Goal: Information Seeking & Learning: Learn about a topic

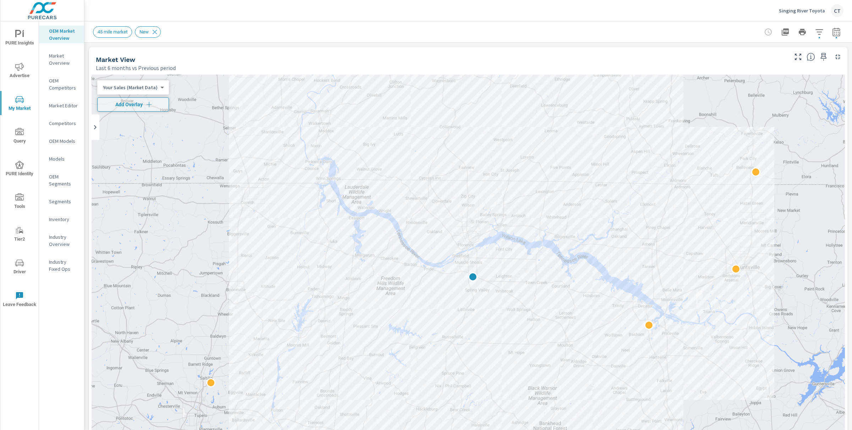
scroll to position [0, 0]
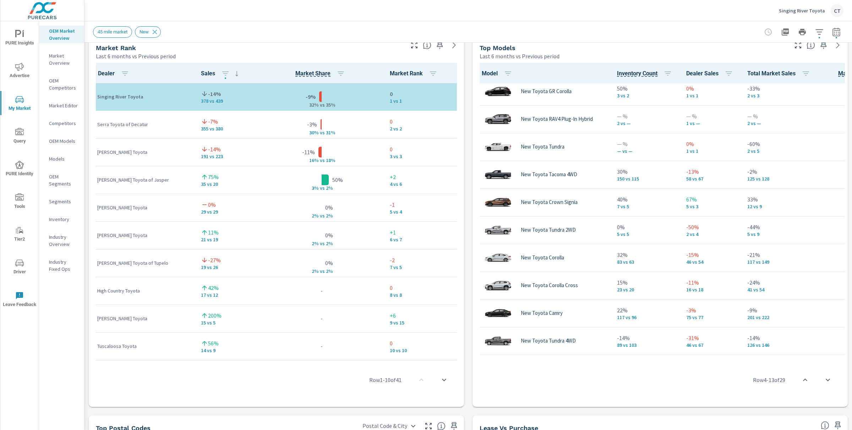
click at [803, 5] on div "Singing River Toyota CT" at bounding box center [811, 10] width 65 height 13
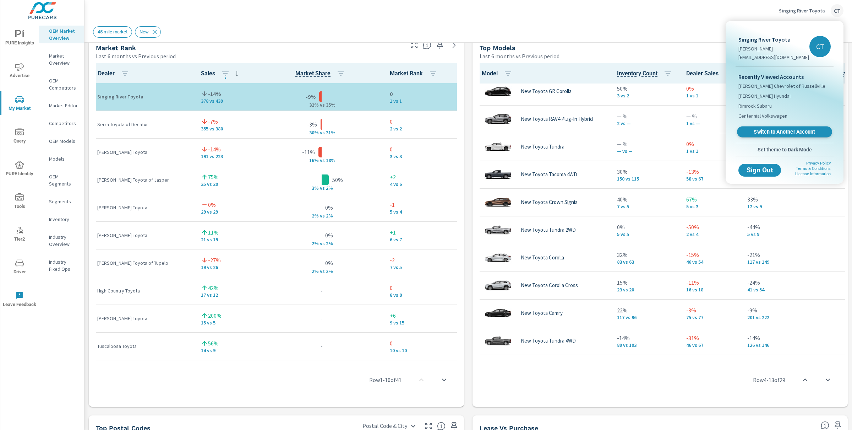
click at [780, 130] on span "Switch to Another Account" at bounding box center [784, 132] width 87 height 7
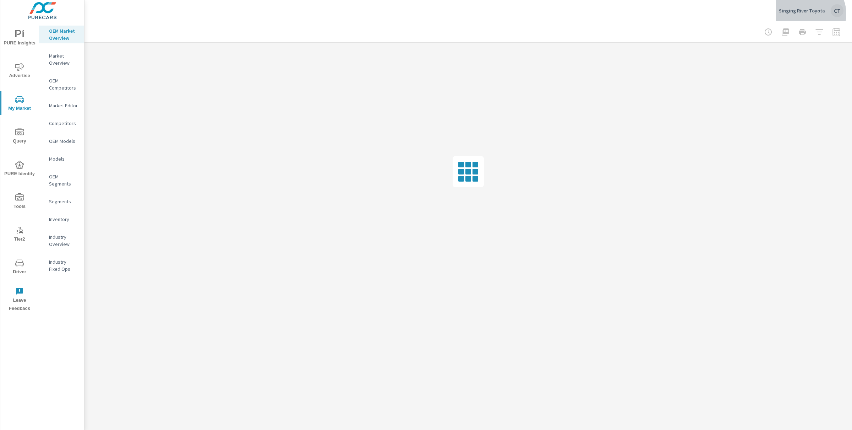
click at [809, 14] on div "Singing River Toyota CT" at bounding box center [811, 10] width 65 height 13
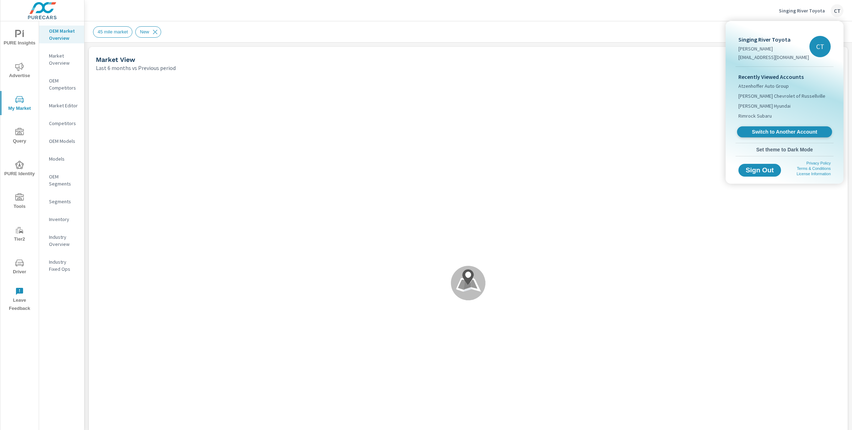
scroll to position [0, 0]
click at [758, 129] on span "Switch to Another Account" at bounding box center [784, 132] width 87 height 7
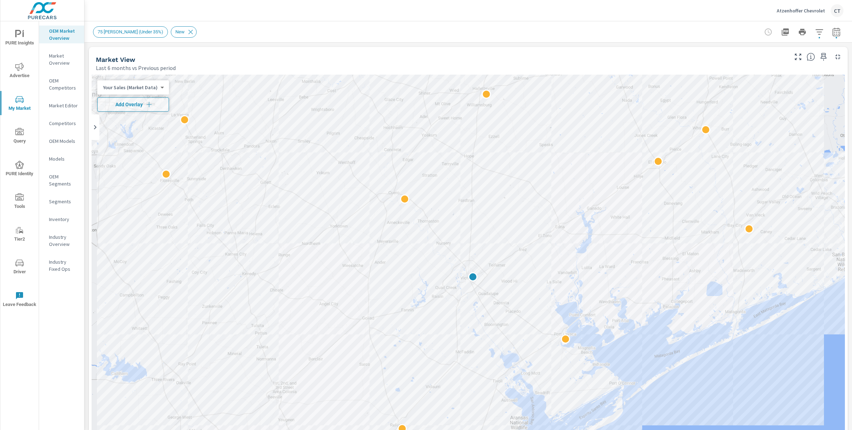
scroll to position [0, 0]
click at [10, 68] on span "Advertise" at bounding box center [19, 70] width 34 height 17
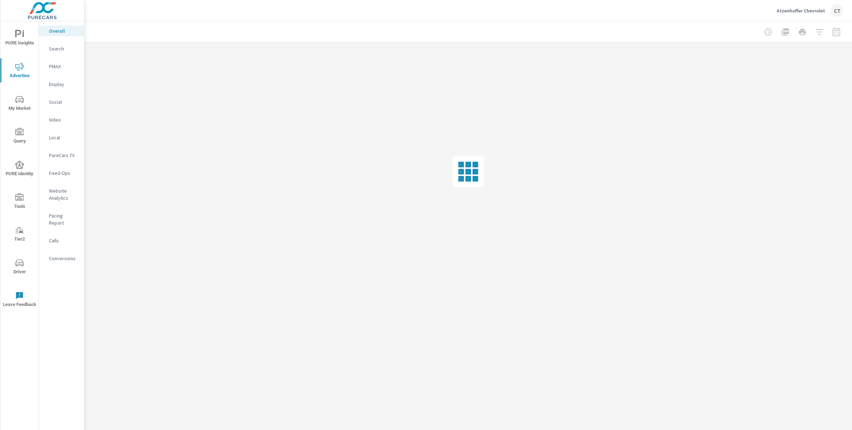
click at [449, 65] on div at bounding box center [467, 172] width 767 height 258
click at [59, 139] on p "My Report" at bounding box center [63, 137] width 29 height 7
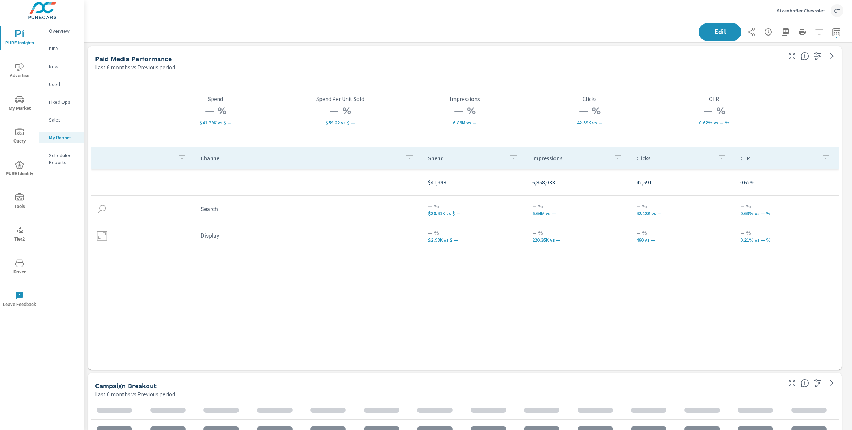
scroll to position [2548, 775]
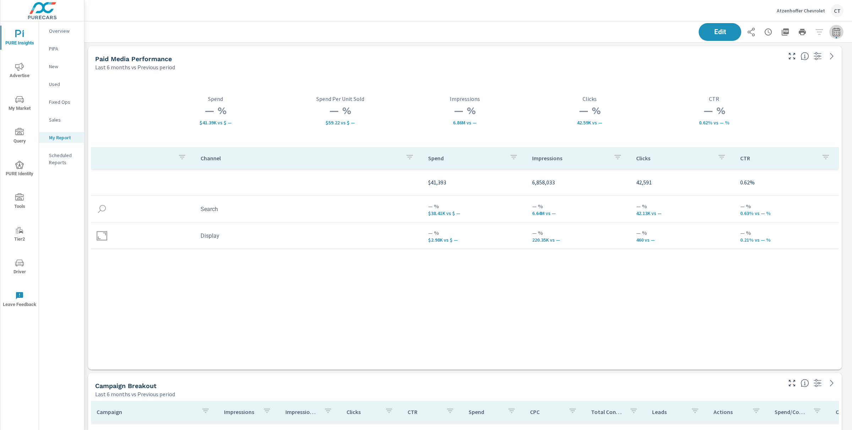
click at [832, 31] on icon "button" at bounding box center [836, 32] width 9 height 9
select select "Last 6 months"
select select "Previous period"
click at [777, 70] on div "Custom Yesterday Last week Last 7 days Last 14 days Last 30 days Last 45 days L…" at bounding box center [772, 61] width 77 height 20
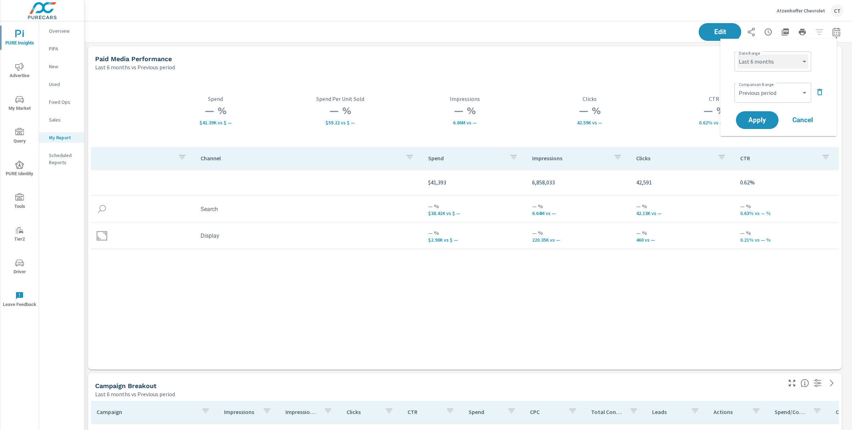
click at [779, 66] on select "Custom [DATE] Last week Last 7 days Last 14 days Last 30 days Last 45 days Last…" at bounding box center [772, 61] width 71 height 14
click at [737, 54] on select "Custom [DATE] Last week Last 7 days Last 14 days Last 30 days Last 45 days Last…" at bounding box center [772, 61] width 71 height 14
select select "Last month"
click at [763, 121] on span "Apply" at bounding box center [757, 120] width 29 height 7
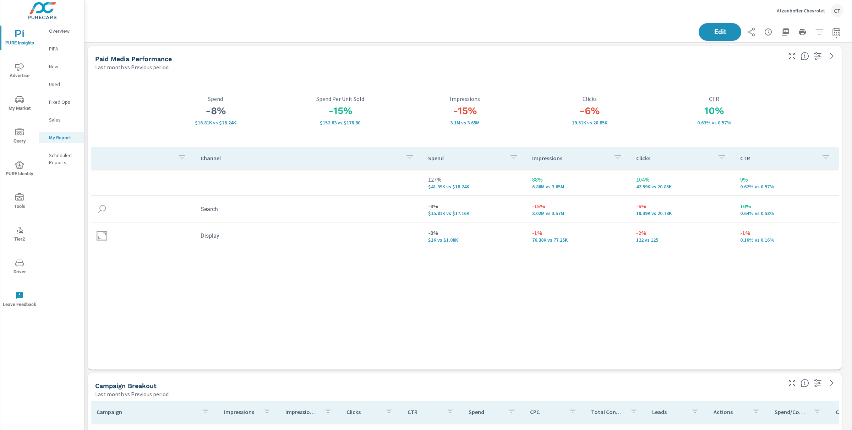
scroll to position [2548, 775]
click at [797, 11] on p "Atzenhoffer Chevrolet" at bounding box center [801, 10] width 48 height 6
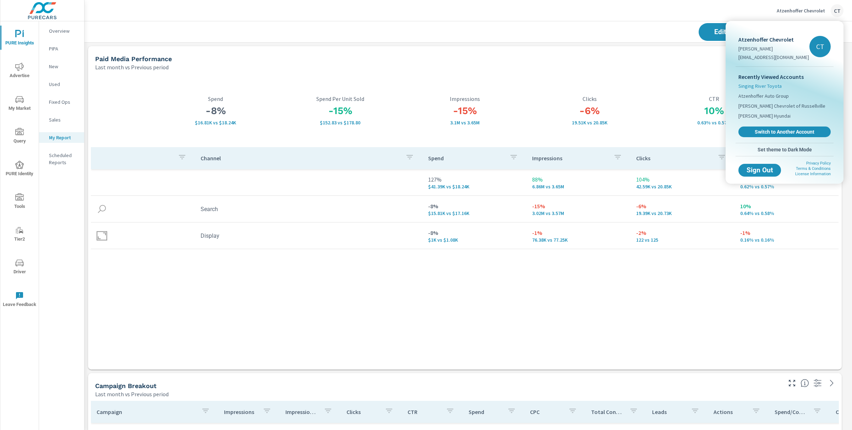
click at [769, 84] on span "Singing River Toyota" at bounding box center [759, 85] width 43 height 7
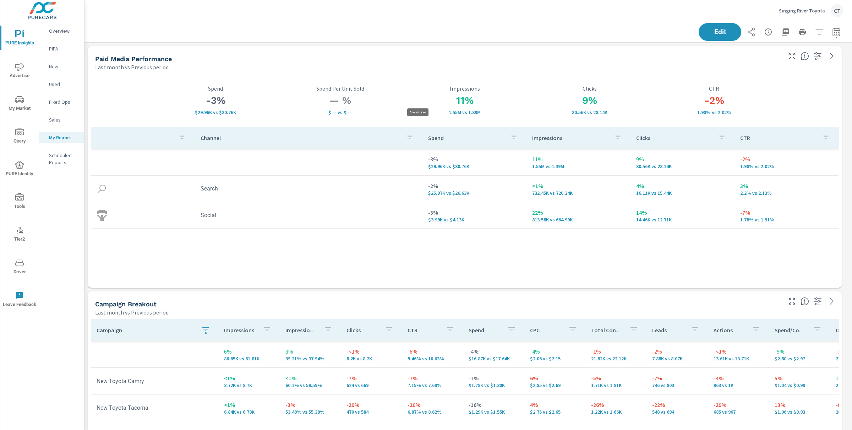
scroll to position [1895, 775]
click at [829, 33] on button "button" at bounding box center [836, 32] width 14 height 14
select select "Last month"
select select "Previous period"
click at [796, 62] on select "Custom [DATE] Last week Last 7 days Last 14 days Last 30 days Last 45 days Last…" at bounding box center [772, 61] width 71 height 14
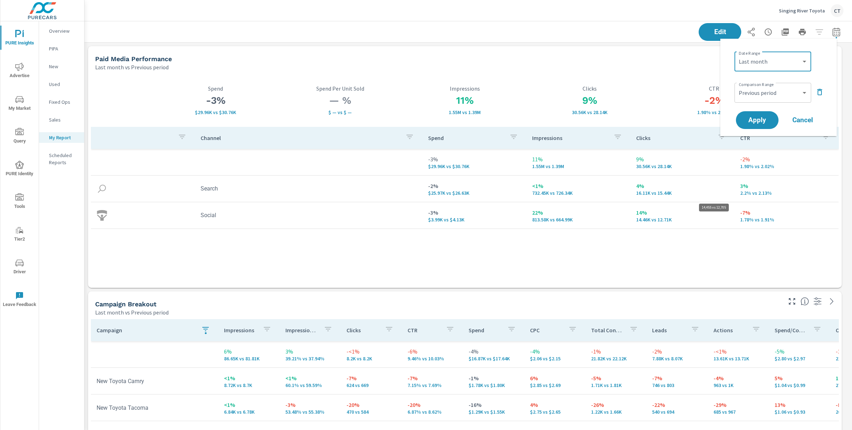
click at [625, 258] on div "Channel Spend Impressions Clicks CTR -3% $29.96K vs $30.76K 11% 1.55M vs 1.39M …" at bounding box center [465, 200] width 748 height 147
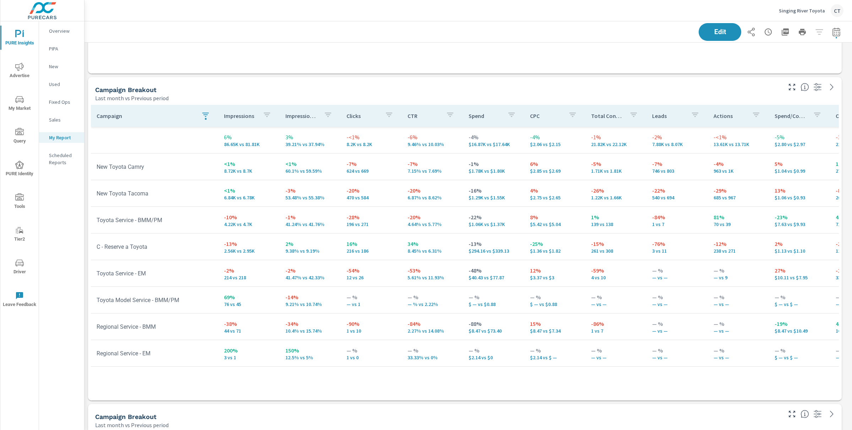
scroll to position [239, 0]
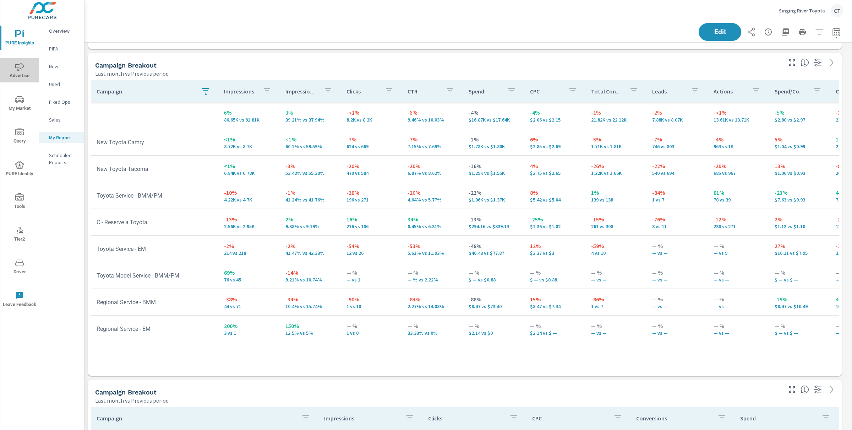
click at [17, 73] on span "Advertise" at bounding box center [19, 70] width 34 height 17
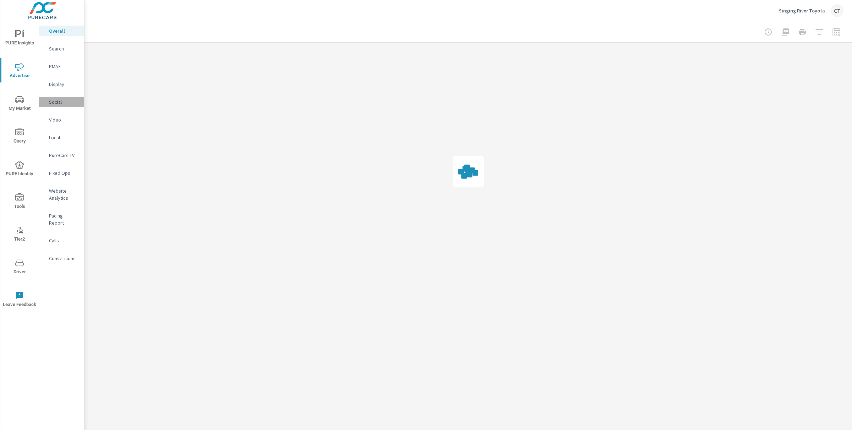
click at [65, 103] on p "Social" at bounding box center [63, 101] width 29 height 7
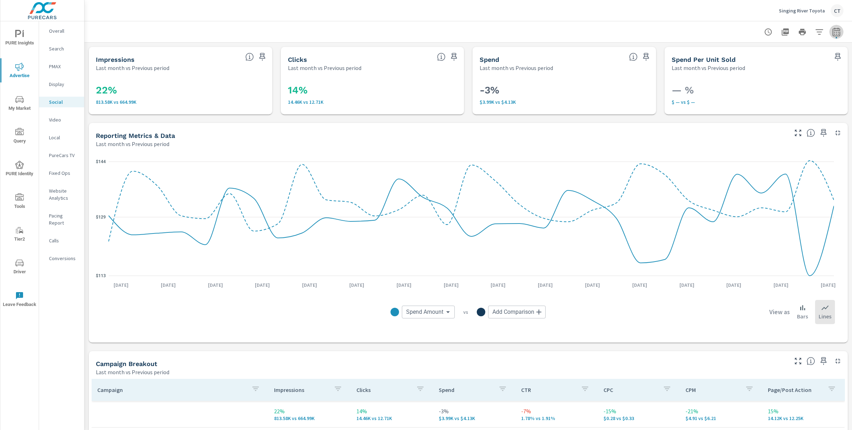
click at [832, 34] on icon "button" at bounding box center [836, 32] width 9 height 9
select select "Last month"
select select "Previous period"
click at [777, 54] on select "Custom [DATE] Last week Last 7 days Last 14 days Last 30 days Last 45 days Last…" at bounding box center [772, 61] width 71 height 14
click at [737, 54] on select "Custom [DATE] Last week Last 7 days Last 14 days Last 30 days Last 45 days Last…" at bounding box center [772, 61] width 71 height 14
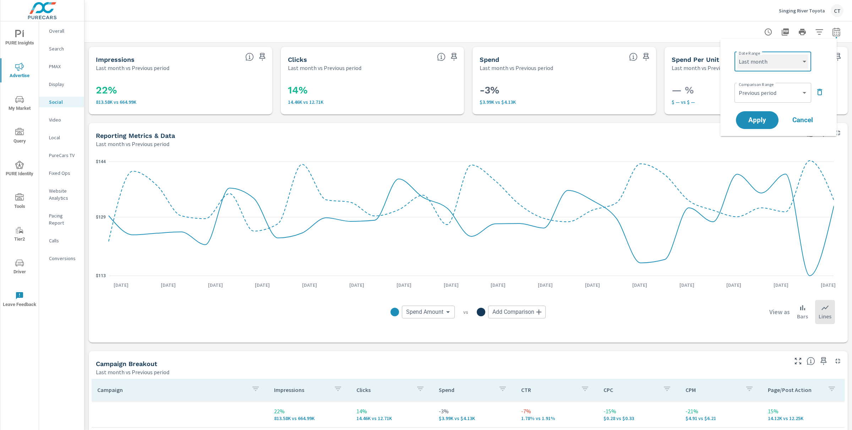
select select "Month to date"
click at [767, 122] on span "Apply" at bounding box center [757, 120] width 29 height 7
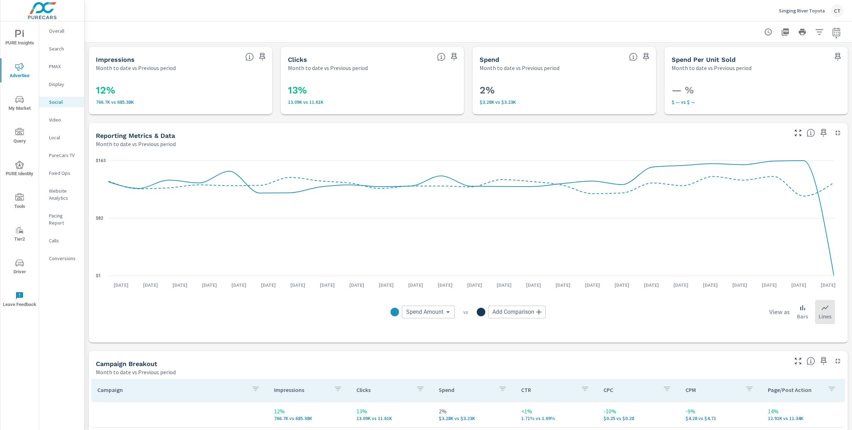
click at [44, 40] on nav "Overall Search PMAX Display Social Video Local PureCars TV Fixed Ops Website An…" at bounding box center [61, 147] width 45 height 252
click at [61, 43] on div "Search" at bounding box center [61, 48] width 45 height 11
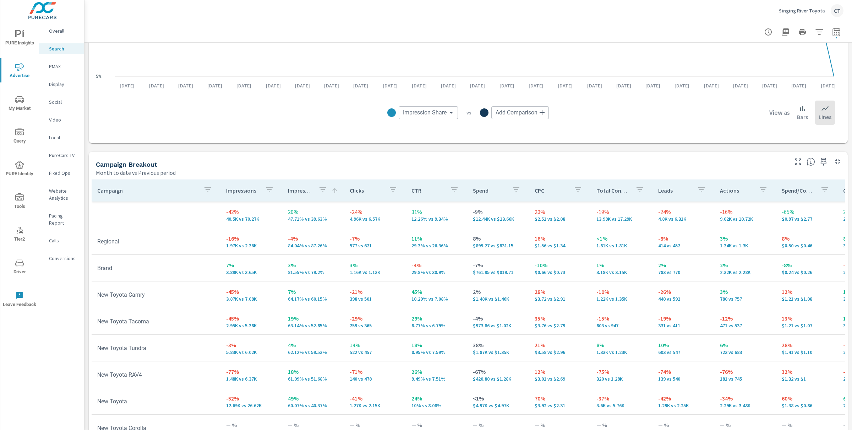
scroll to position [586, 0]
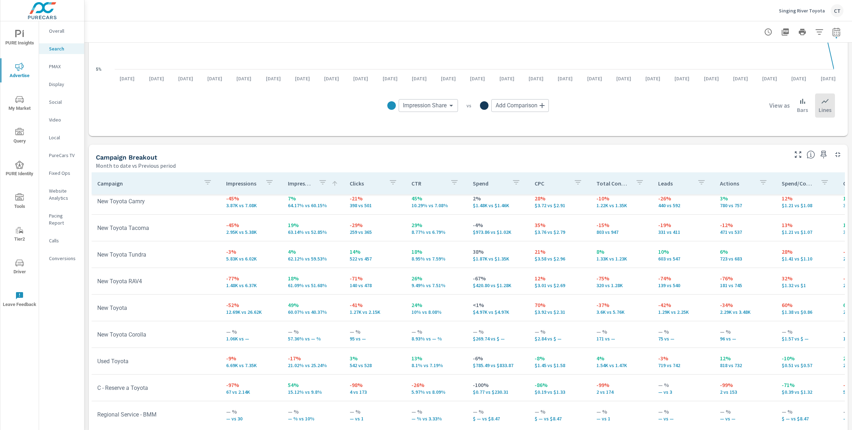
scroll to position [201, 0]
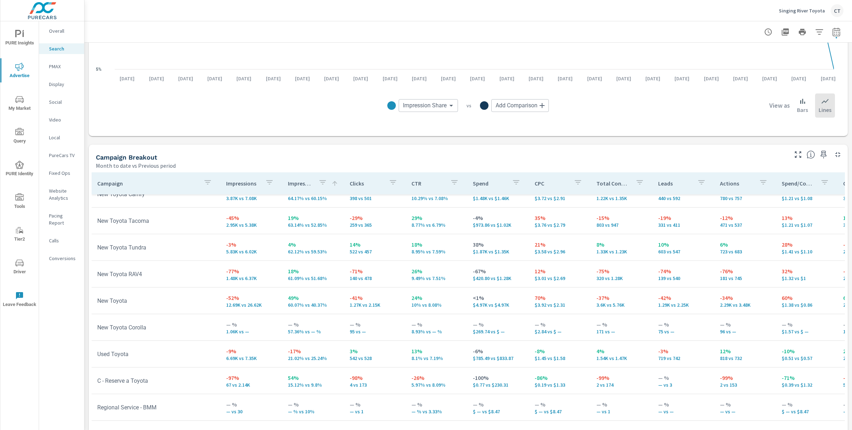
scroll to position [92, 0]
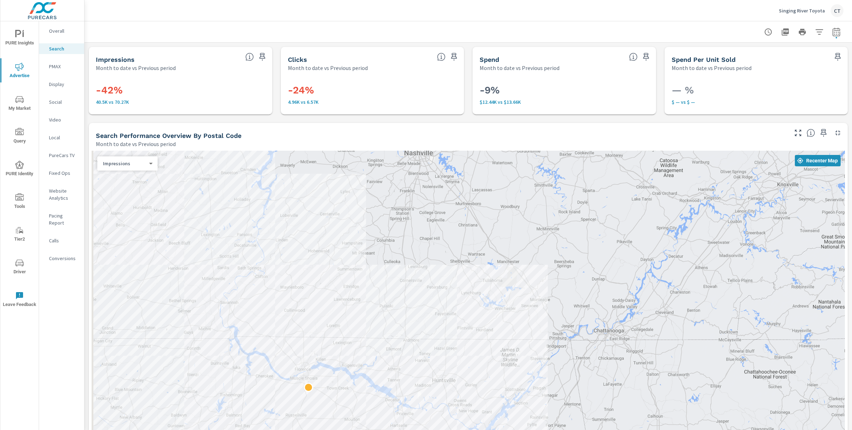
click at [63, 67] on p "PMAX" at bounding box center [63, 66] width 29 height 7
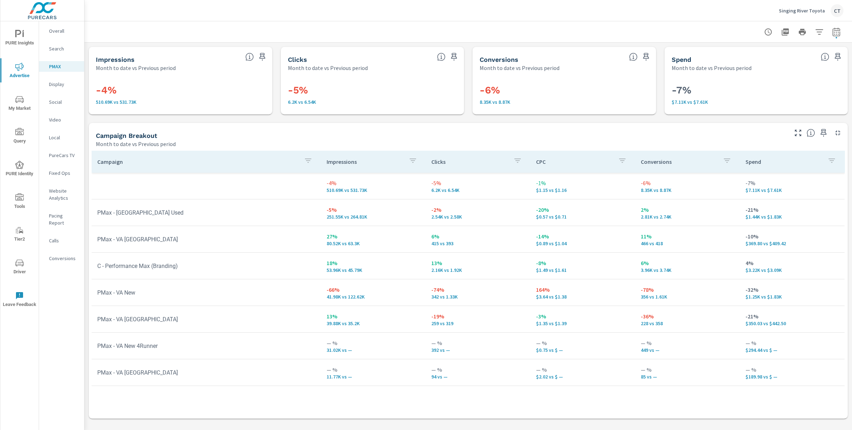
click at [89, 123] on div "Campaign Breakout Month to date vs Previous period" at bounding box center [439, 135] width 701 height 25
click at [58, 104] on p "Social" at bounding box center [63, 101] width 29 height 7
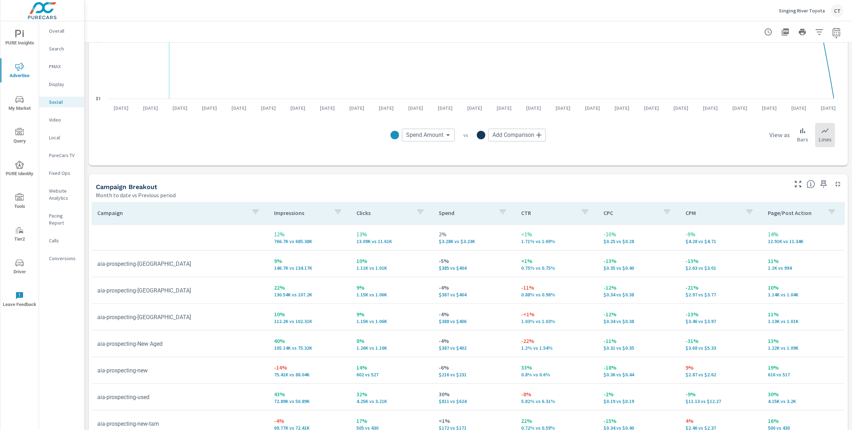
scroll to position [221, 0]
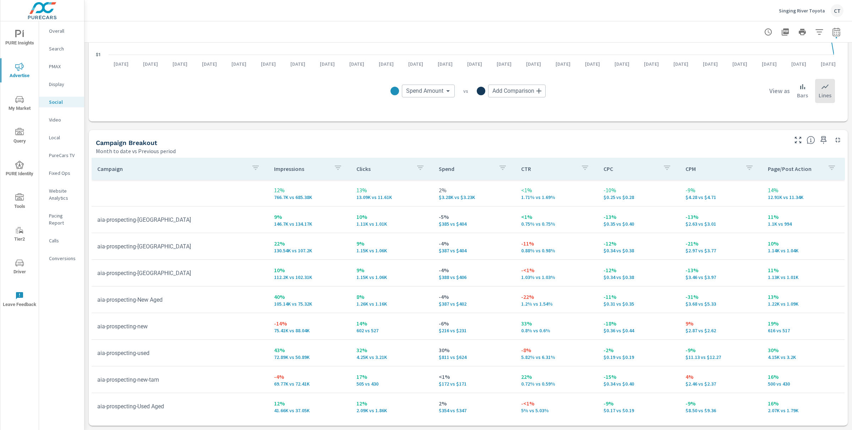
scroll to position [60, 0]
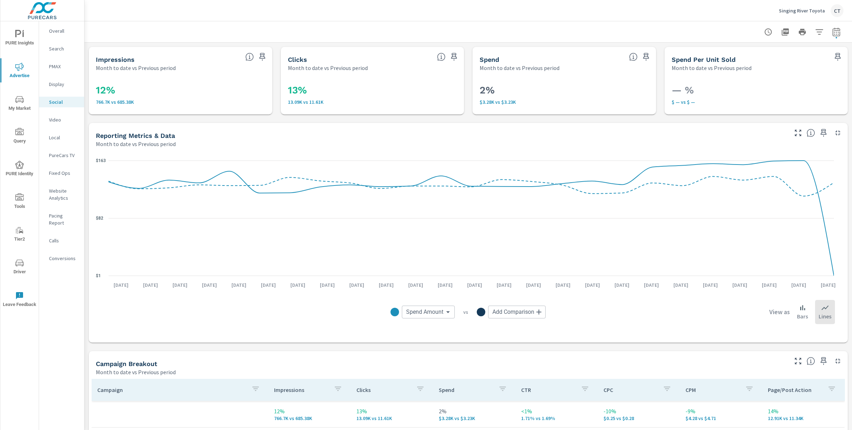
click at [57, 124] on div "Video" at bounding box center [61, 119] width 45 height 11
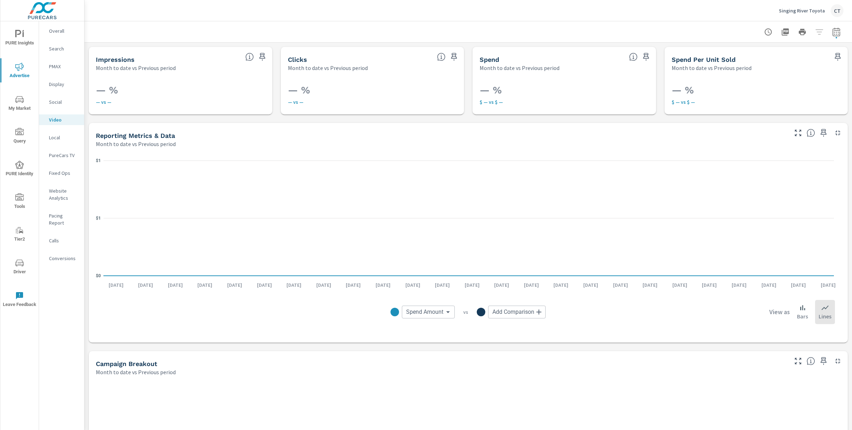
click at [64, 24] on nav "Overall Search PMAX Display Social Video Local PureCars TV Fixed Ops Website An…" at bounding box center [61, 147] width 45 height 252
click at [62, 26] on div "Overall" at bounding box center [61, 31] width 45 height 11
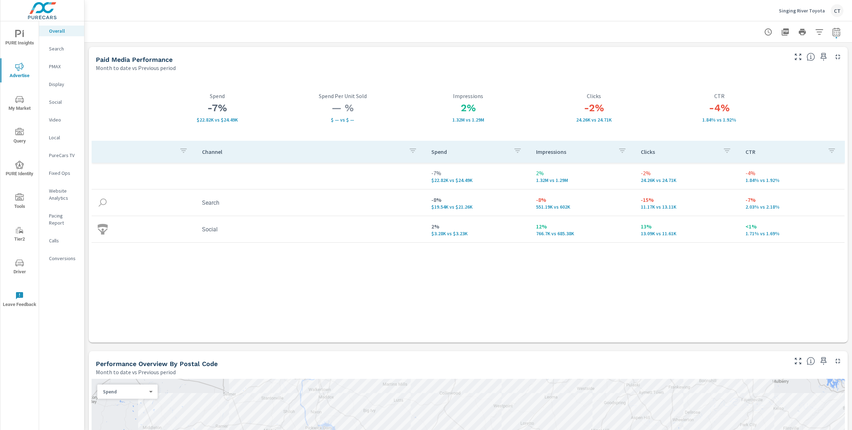
click at [25, 255] on button "Driver" at bounding box center [19, 266] width 38 height 24
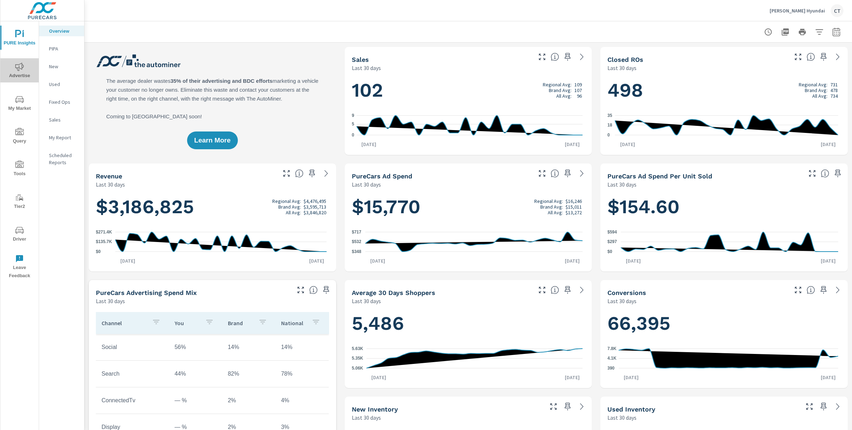
click at [23, 67] on icon "nav menu" at bounding box center [19, 66] width 9 height 9
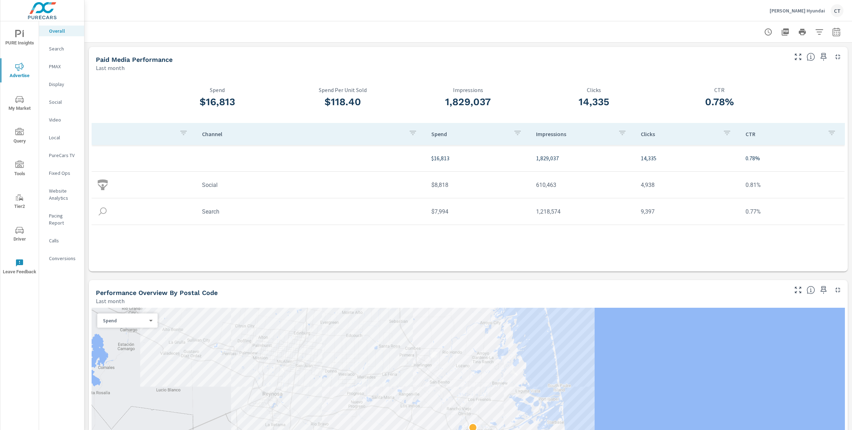
click at [832, 31] on icon "button" at bounding box center [836, 32] width 9 height 9
click at [799, 58] on select "Custom [DATE] Last week Last 7 days Last 14 days Last 30 days Last 45 days Last…" at bounding box center [772, 61] width 71 height 14
click at [737, 54] on select "Custom [DATE] Last week Last 7 days Last 14 days Last 30 days Last 45 days Last…" at bounding box center [772, 61] width 71 height 14
select select "Month to date"
click at [750, 99] on span "Apply" at bounding box center [757, 100] width 29 height 7
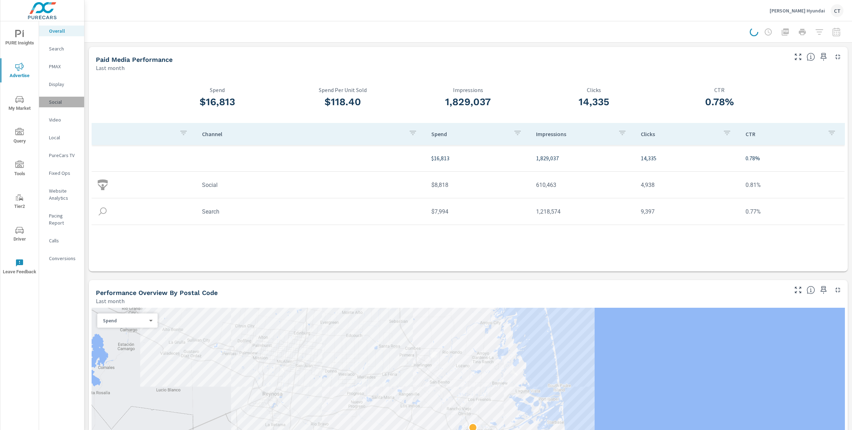
click at [65, 103] on p "Social" at bounding box center [63, 101] width 29 height 7
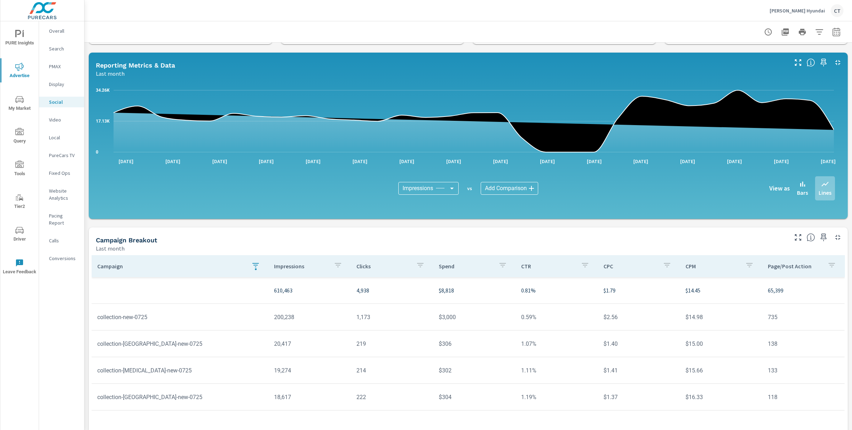
scroll to position [79, 0]
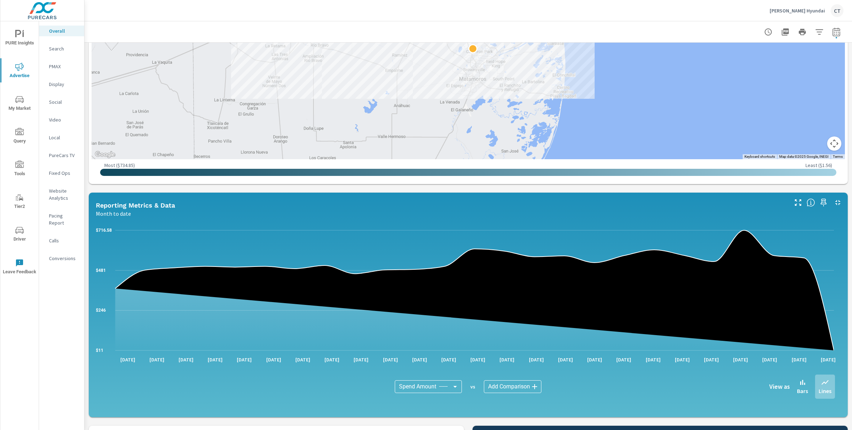
scroll to position [602, 0]
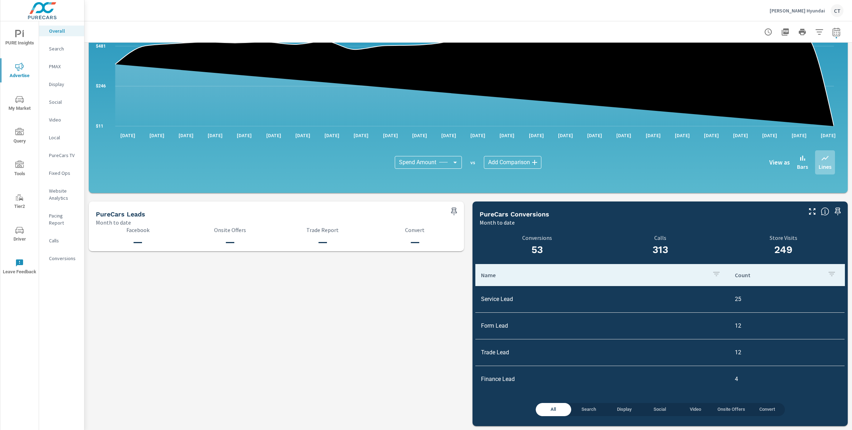
click at [50, 97] on div "Social" at bounding box center [61, 102] width 45 height 11
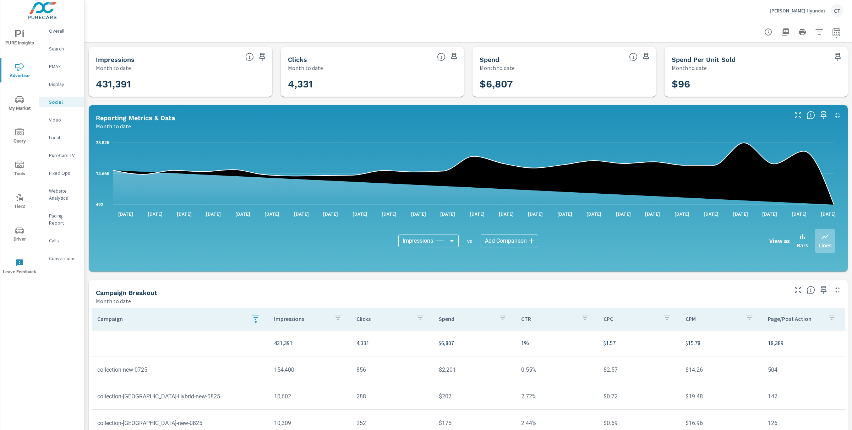
scroll to position [79, 0]
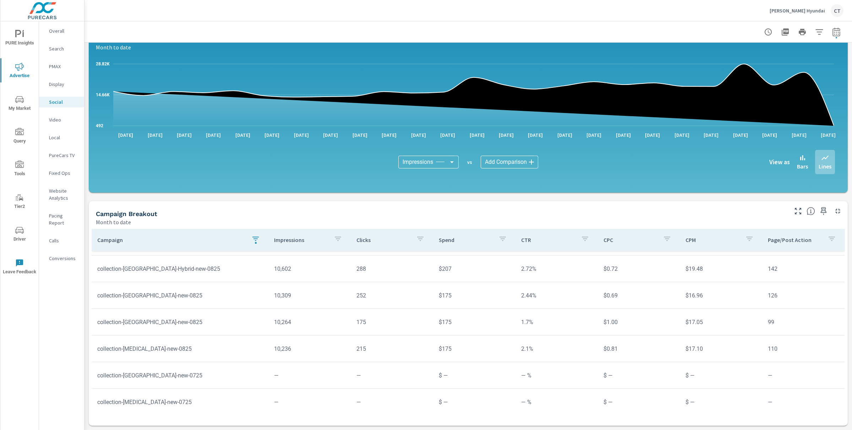
scroll to position [78, 0]
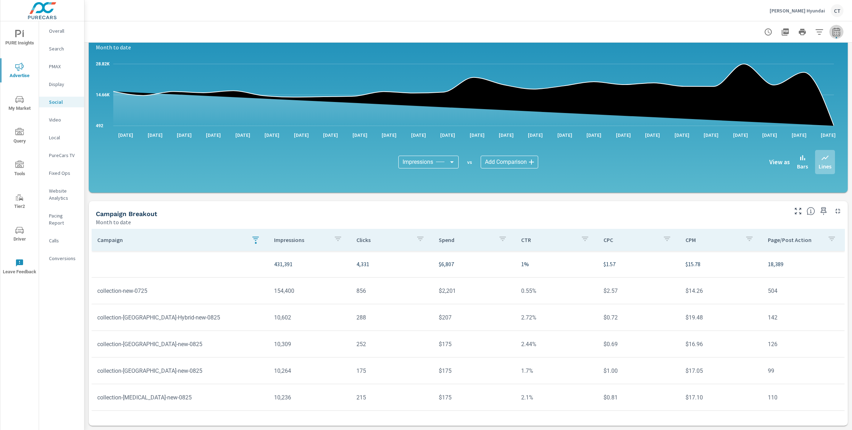
click at [836, 37] on span "button" at bounding box center [836, 37] width 1 height 1
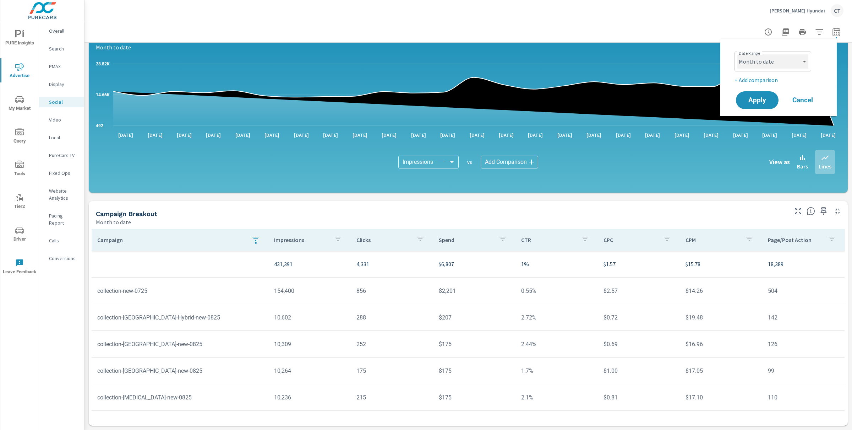
click at [795, 60] on select "Custom [DATE] Last week Last 7 days Last 14 days Last 30 days Last 45 days Last…" at bounding box center [772, 61] width 71 height 14
click at [737, 54] on select "Custom [DATE] Last week Last 7 days Last 14 days Last 30 days Last 45 days Last…" at bounding box center [772, 61] width 71 height 14
select select "Last 7 days"
click at [757, 99] on span "Apply" at bounding box center [757, 100] width 29 height 7
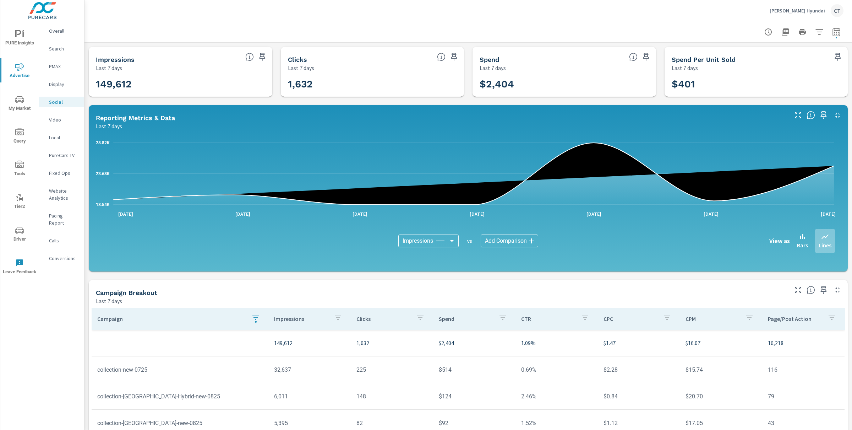
scroll to position [79, 0]
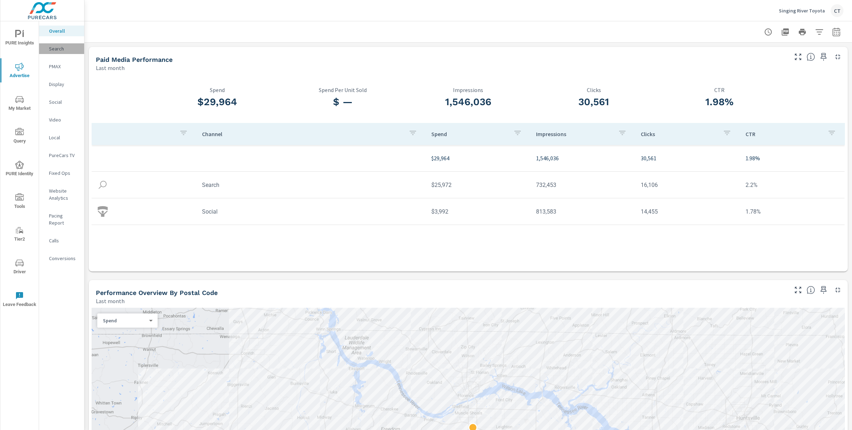
click at [53, 49] on p "Search" at bounding box center [63, 48] width 29 height 7
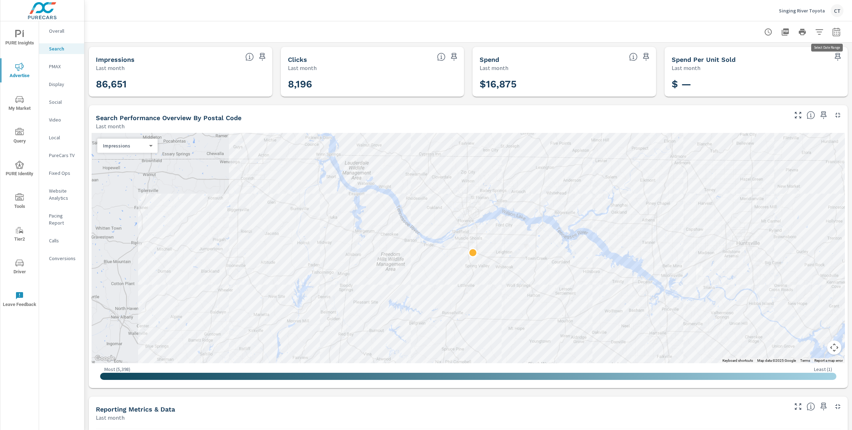
click at [834, 33] on button "button" at bounding box center [836, 32] width 14 height 14
click at [780, 62] on select "Custom [DATE] Last week Last 7 days Last 14 days Last 30 days Last 45 days Last…" at bounding box center [772, 61] width 71 height 14
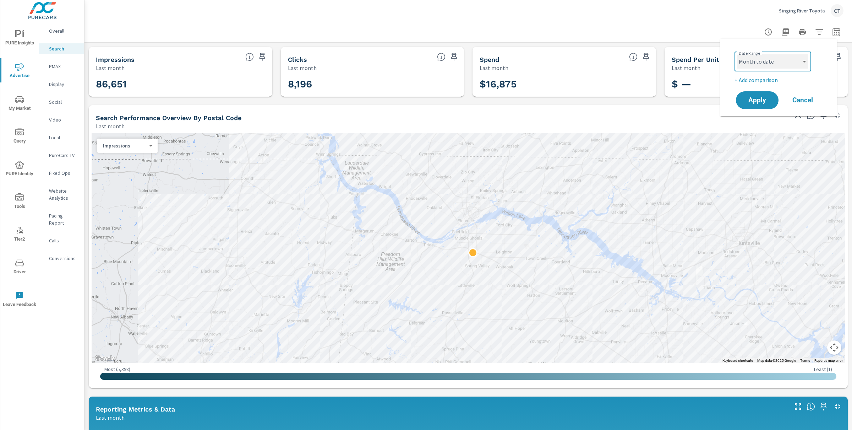
click at [737, 54] on select "Custom [DATE] Last week Last 7 days Last 14 days Last 30 days Last 45 days Last…" at bounding box center [772, 61] width 71 height 14
select select "Month to date"
click at [764, 78] on p "+ Add comparison" at bounding box center [779, 80] width 91 height 9
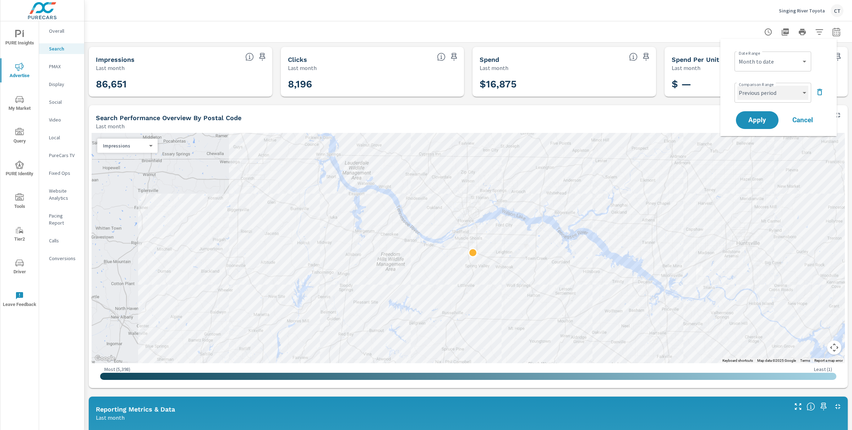
click at [781, 87] on select "Custom Previous period Previous month Previous year" at bounding box center [772, 93] width 71 height 14
click at [737, 86] on select "Custom Previous period Previous month Previous year" at bounding box center [772, 93] width 71 height 14
select select "Previous month"
click at [767, 120] on span "Apply" at bounding box center [757, 120] width 29 height 7
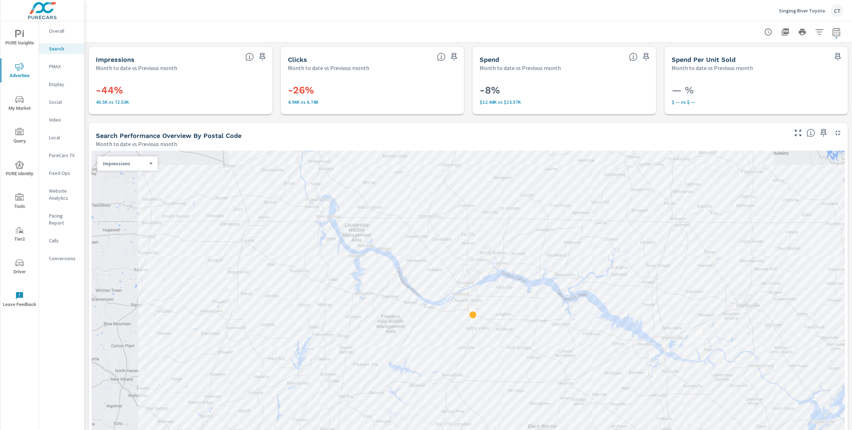
click at [829, 36] on button "button" at bounding box center [836, 32] width 14 height 14
select select "Month to date"
click at [788, 92] on select "Custom Previous period Previous month Previous year" at bounding box center [772, 93] width 71 height 14
click at [737, 86] on select "Custom Previous period Previous month Previous year" at bounding box center [772, 93] width 71 height 14
select select "Previous period"
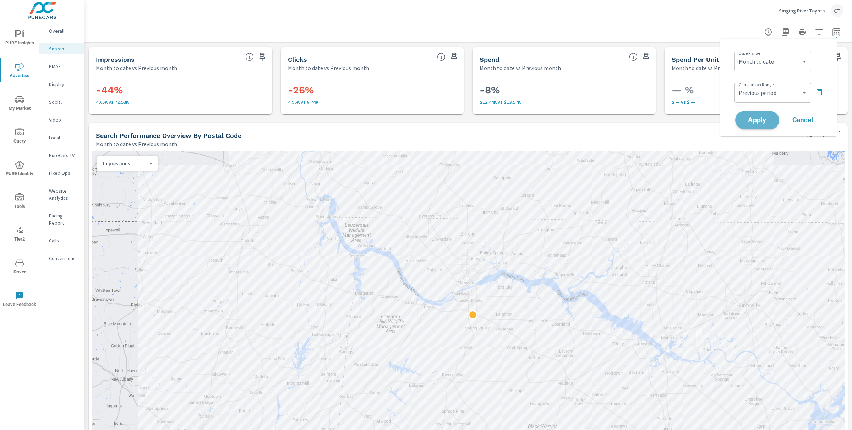
click at [756, 127] on button "Apply" at bounding box center [757, 120] width 44 height 18
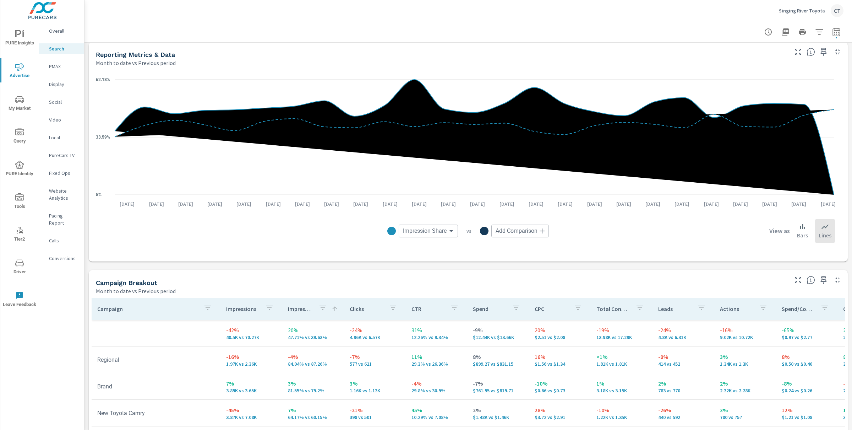
scroll to position [600, 0]
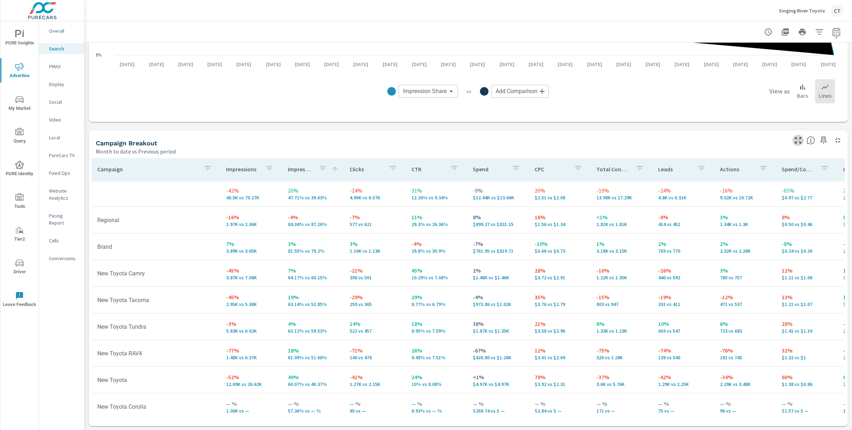
click at [794, 139] on icon "button" at bounding box center [798, 140] width 9 height 9
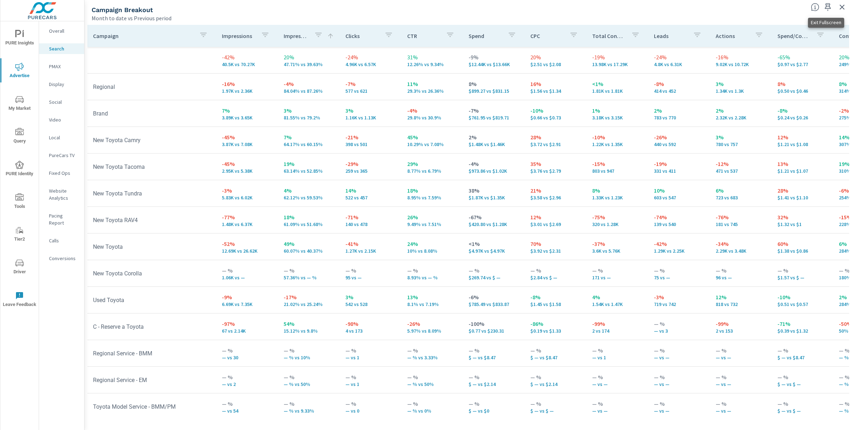
click at [845, 9] on icon "button" at bounding box center [842, 7] width 9 height 9
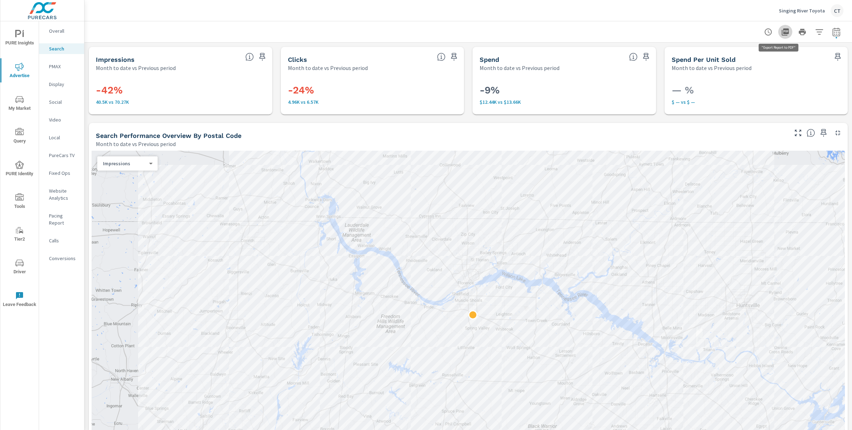
click at [782, 32] on icon "button" at bounding box center [785, 31] width 7 height 7
click at [20, 267] on span "Driver" at bounding box center [19, 266] width 34 height 17
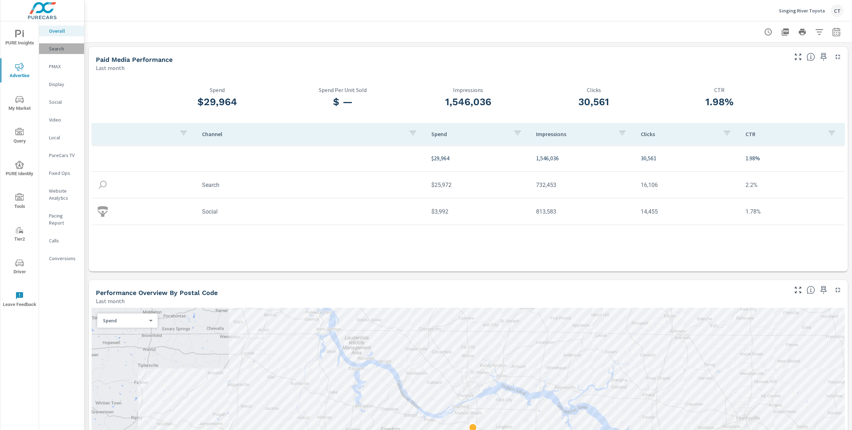
click at [60, 46] on p "Search" at bounding box center [63, 48] width 29 height 7
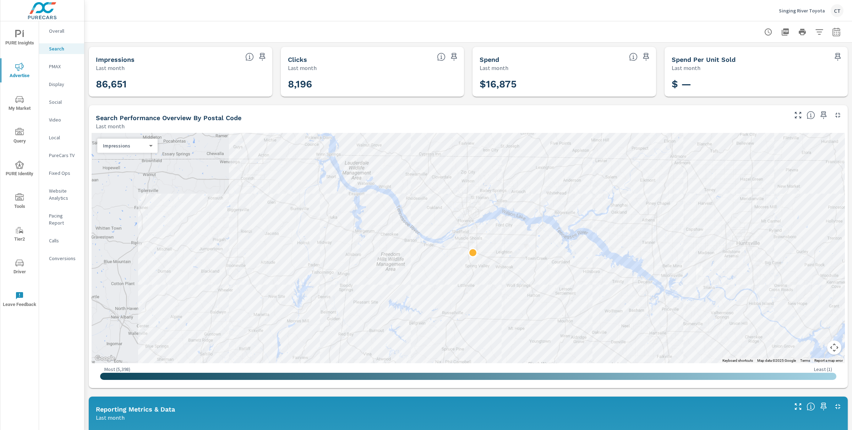
click at [832, 30] on icon "button" at bounding box center [835, 31] width 7 height 9
click at [775, 60] on select "Custom [DATE] Last week Last 7 days Last 14 days Last 30 days Last 45 days Last…" at bounding box center [772, 61] width 71 height 14
click at [737, 54] on select "Custom [DATE] Last week Last 7 days Last 14 days Last 30 days Last 45 days Last…" at bounding box center [772, 61] width 71 height 14
select select "Month to date"
click at [770, 77] on p "+ Add comparison" at bounding box center [779, 80] width 91 height 9
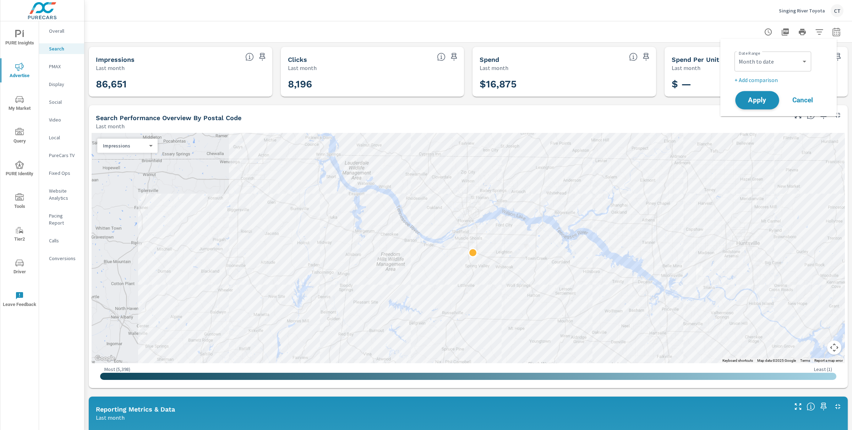
select select "Previous period"
click at [764, 121] on span "Apply" at bounding box center [757, 120] width 29 height 7
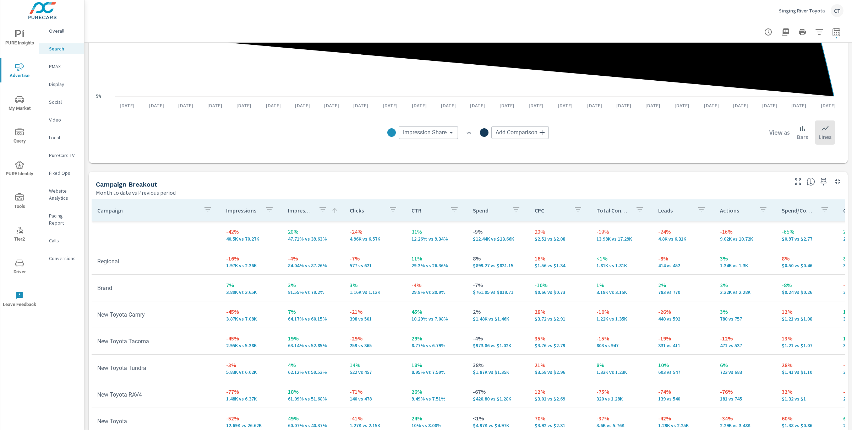
scroll to position [600, 0]
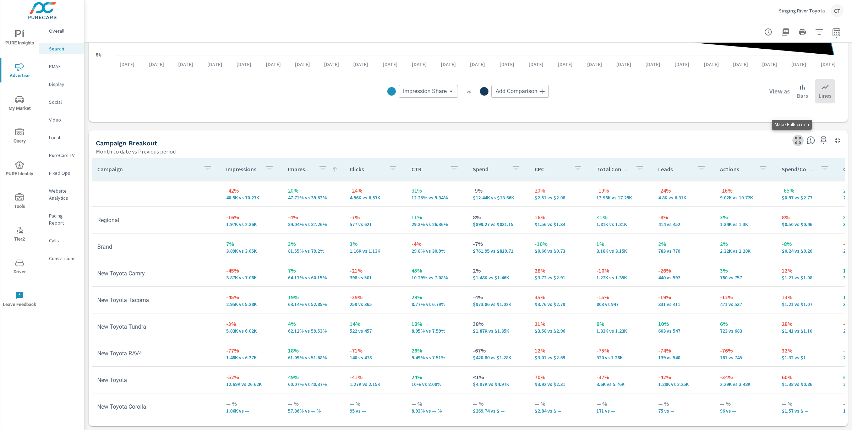
click at [796, 138] on button "button" at bounding box center [797, 140] width 11 height 11
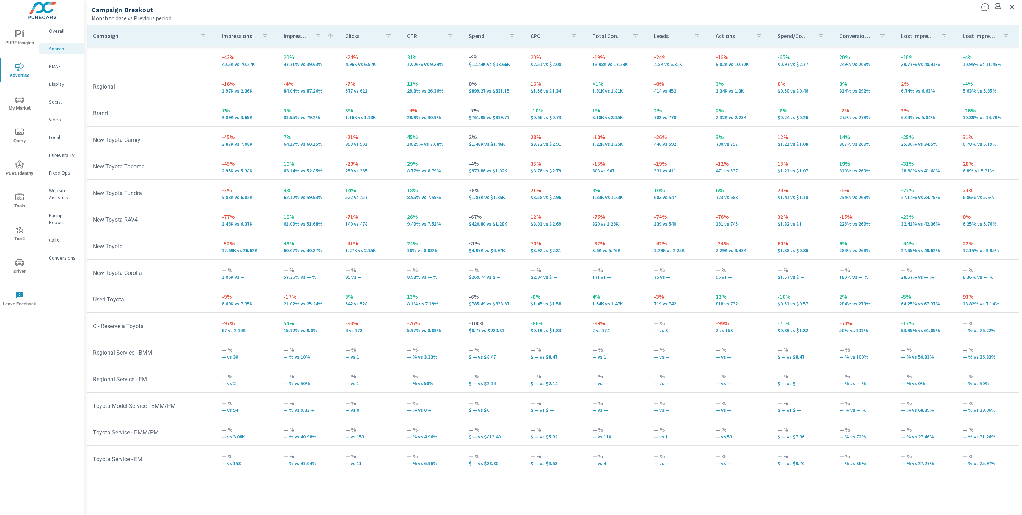
click at [61, 66] on p "PMAX" at bounding box center [63, 66] width 29 height 7
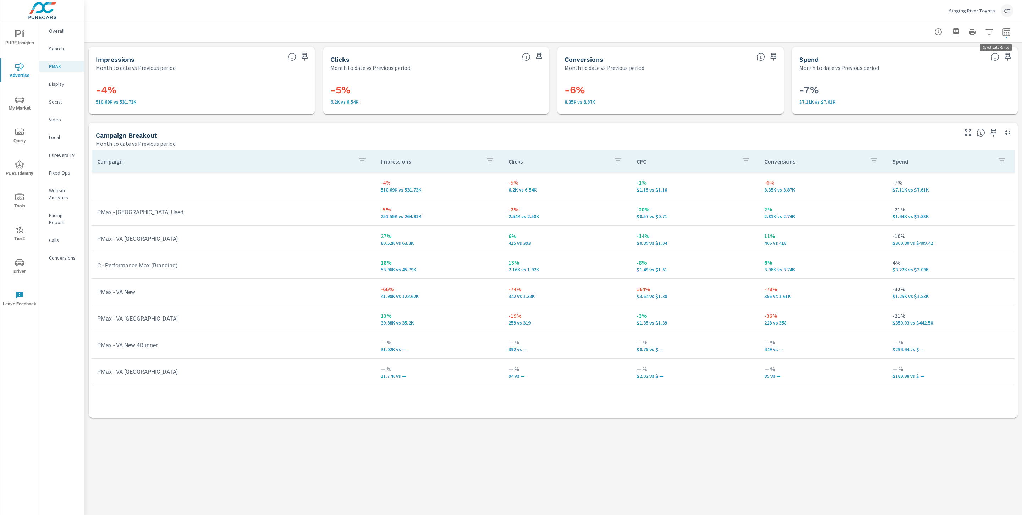
click at [852, 31] on icon "button" at bounding box center [1006, 32] width 9 height 9
select select "Month to date"
select select "Previous period"
click at [852, 60] on select "Custom [DATE] Last week Last 7 days Last 14 days Last 30 days Last 45 days Last…" at bounding box center [949, 61] width 71 height 14
click at [852, 54] on select "Custom [DATE] Last week Last 7 days Last 14 days Last 30 days Last 45 days Last…" at bounding box center [949, 61] width 71 height 14
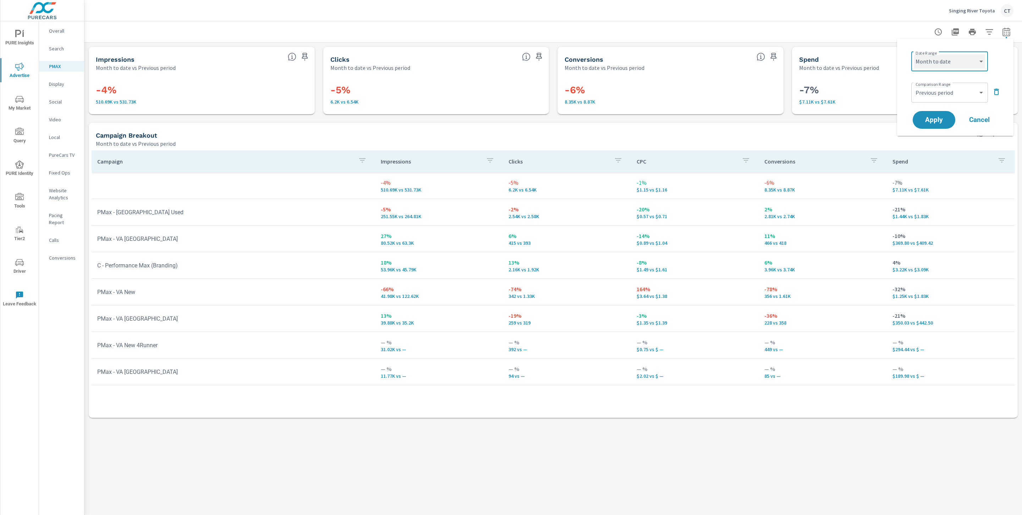
select select "custom"
click at [852, 94] on input "[DATE]" at bounding box center [932, 88] width 40 height 14
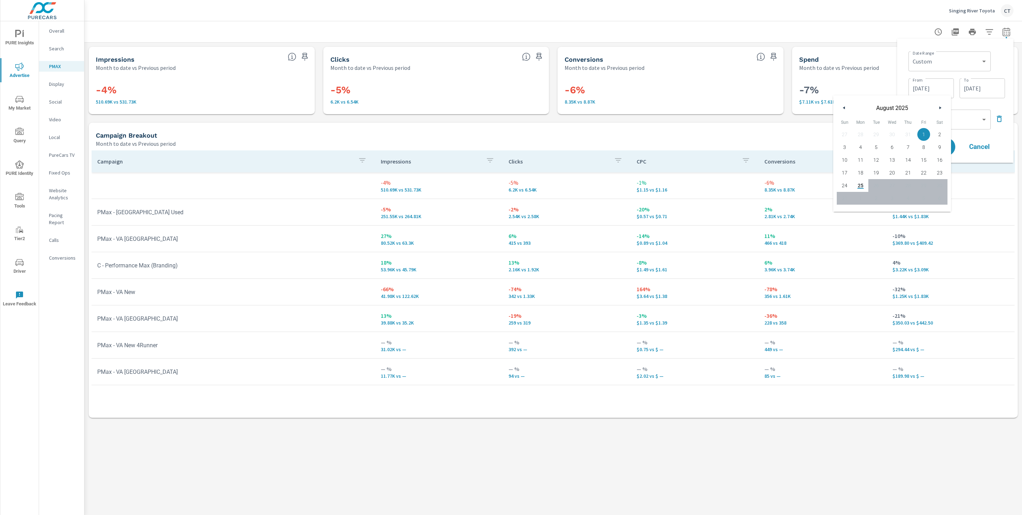
click at [846, 105] on button "button" at bounding box center [844, 108] width 9 height 9
click at [845, 105] on button "button" at bounding box center [844, 108] width 9 height 9
click at [847, 132] on span "1" at bounding box center [845, 134] width 16 height 9
click at [852, 187] on span "30" at bounding box center [861, 185] width 16 height 9
click at [848, 133] on span "1" at bounding box center [845, 134] width 16 height 9
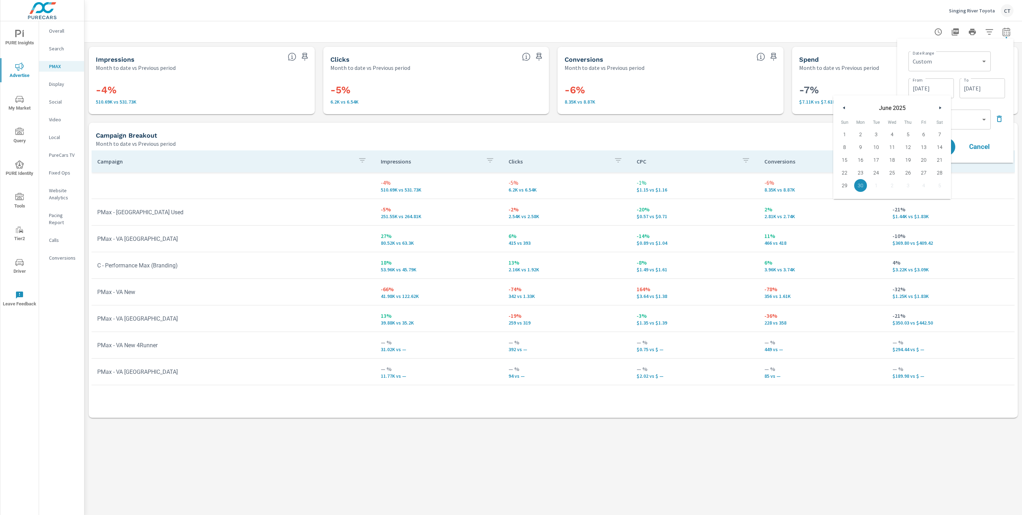
type input "[DATE]"
click at [852, 90] on input "[DATE]" at bounding box center [983, 88] width 40 height 14
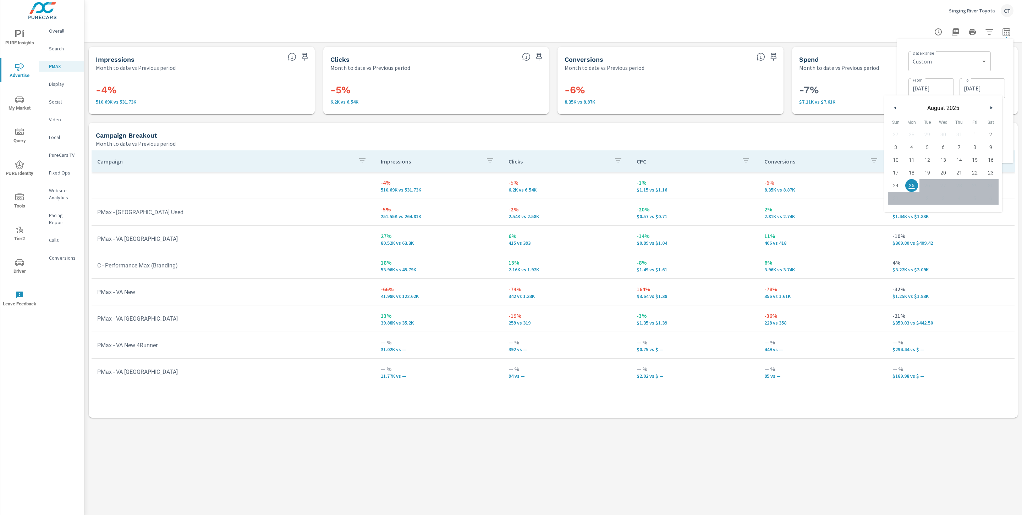
click at [852, 110] on button "button" at bounding box center [895, 108] width 9 height 9
drag, startPoint x: 913, startPoint y: 187, endPoint x: 917, endPoint y: 186, distance: 4.5
click at [852, 187] on span "30" at bounding box center [912, 185] width 16 height 9
type input "[DATE]"
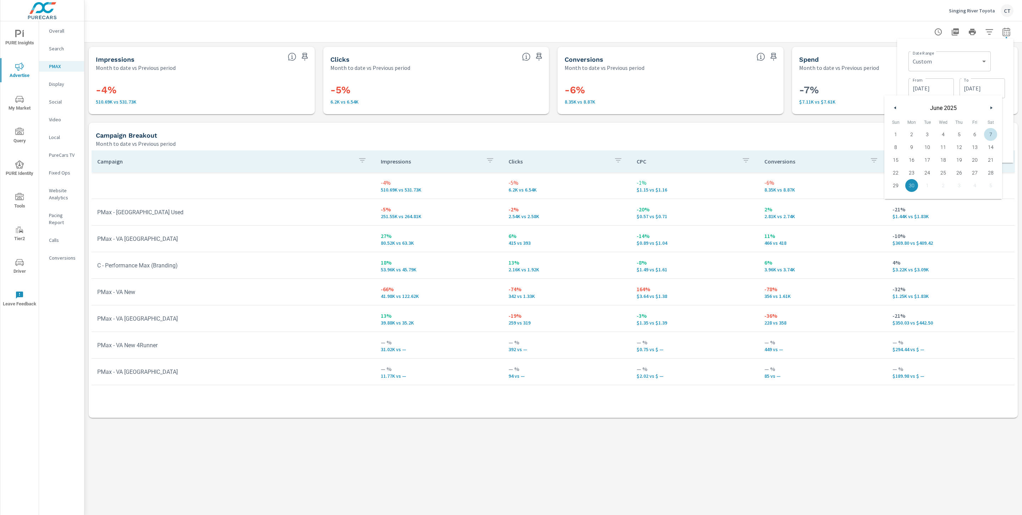
click at [852, 63] on div "Date Range Custom [DATE] Last week Last 7 days Last 14 days Last 30 days Last 4…" at bounding box center [955, 100] width 105 height 113
click at [852, 122] on select "Custom Previous period Previous month Previous year" at bounding box center [950, 120] width 77 height 14
click at [852, 113] on select "Custom Previous period Previous month Previous year" at bounding box center [950, 120] width 77 height 14
click at [852, 119] on icon "button" at bounding box center [999, 119] width 5 height 6
drag, startPoint x: 929, startPoint y: 131, endPoint x: 934, endPoint y: 122, distance: 10.6
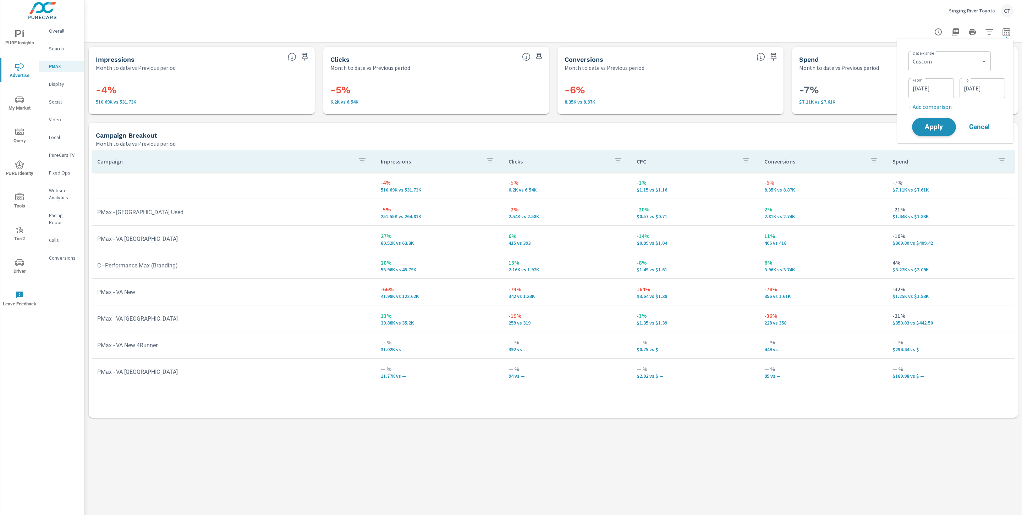
click at [852, 122] on button "Apply" at bounding box center [934, 127] width 44 height 18
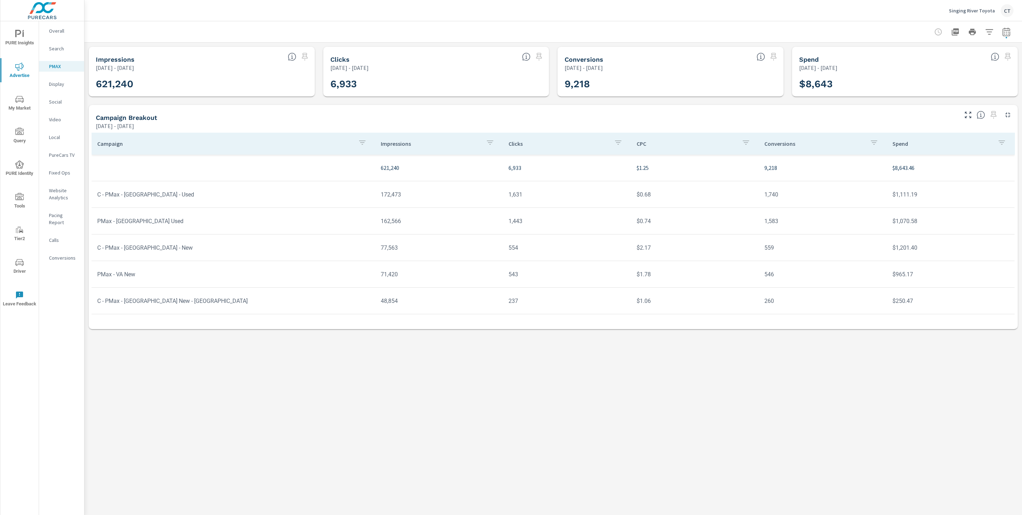
click at [774, 414] on div "PMAX Performance Singing River Toyota Report date range: [DATE] - [DATE] Impres…" at bounding box center [553, 268] width 938 height 494
click at [60, 49] on p "Search" at bounding box center [63, 48] width 29 height 7
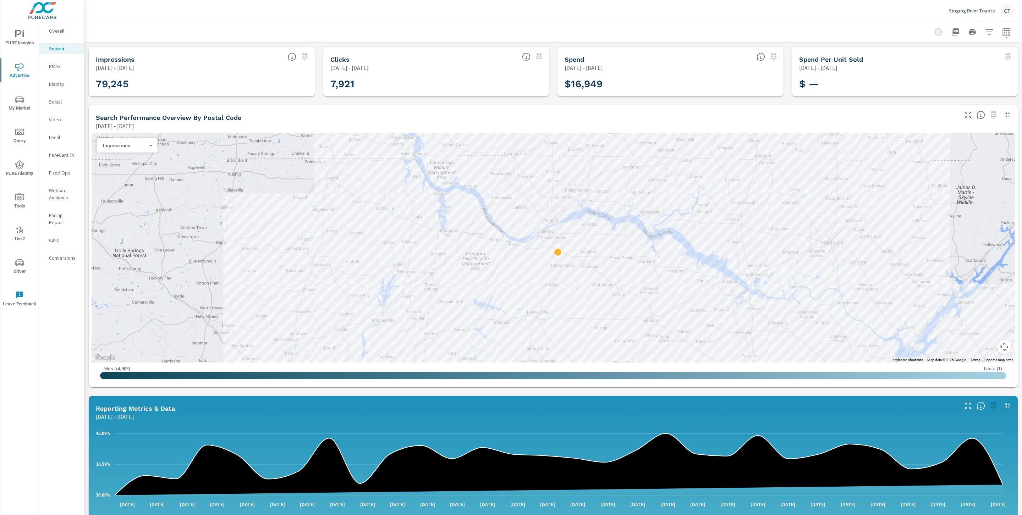
click at [53, 33] on p "Overall" at bounding box center [63, 30] width 29 height 7
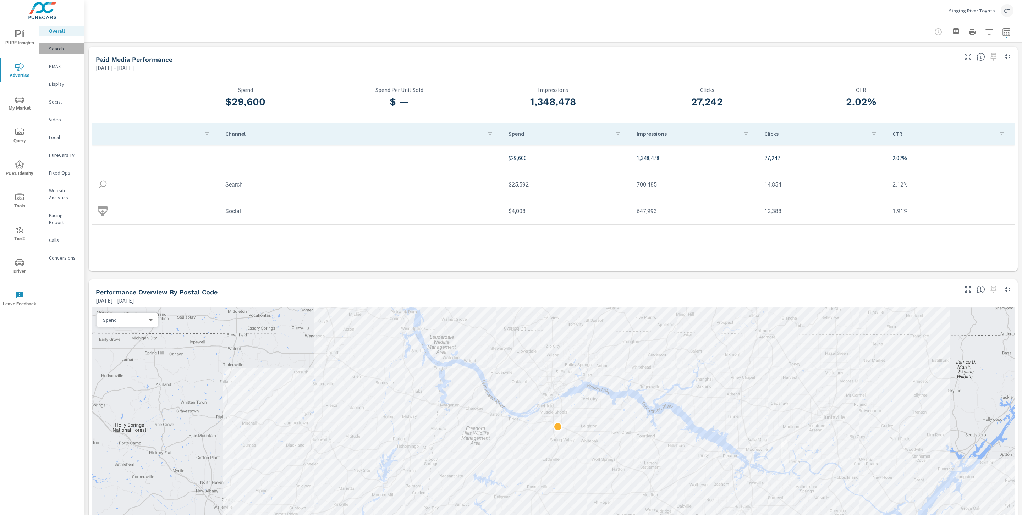
click at [47, 43] on div "Search" at bounding box center [61, 48] width 45 height 11
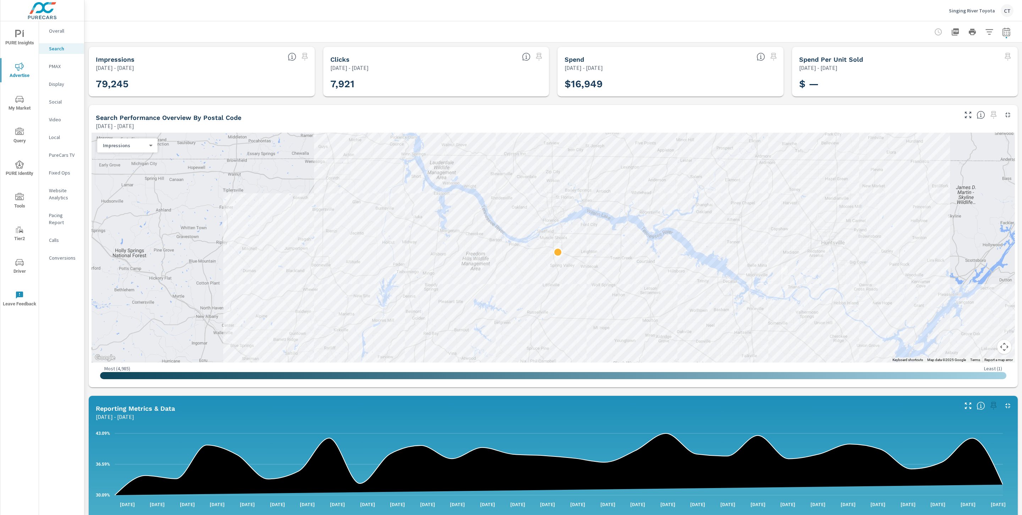
scroll to position [284, 0]
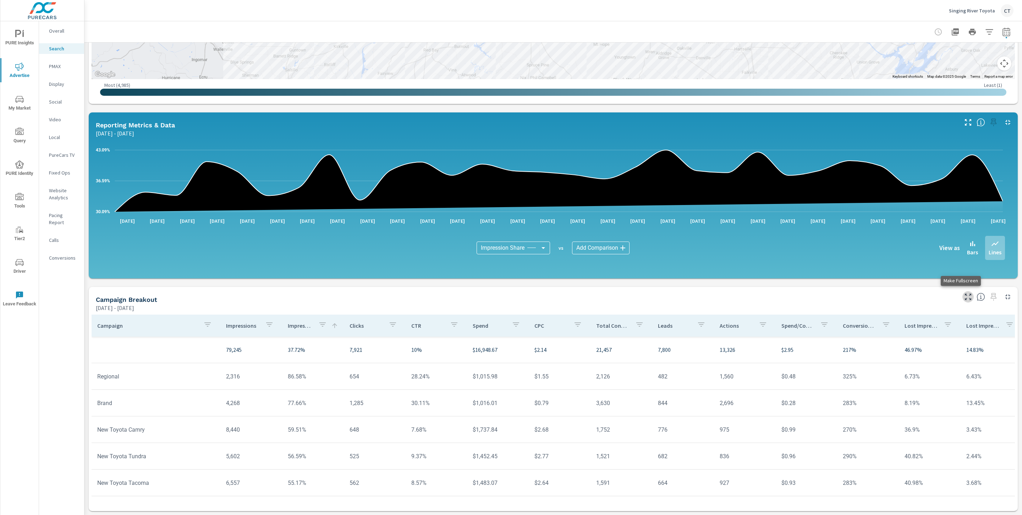
click at [852, 298] on icon "button" at bounding box center [968, 297] width 9 height 9
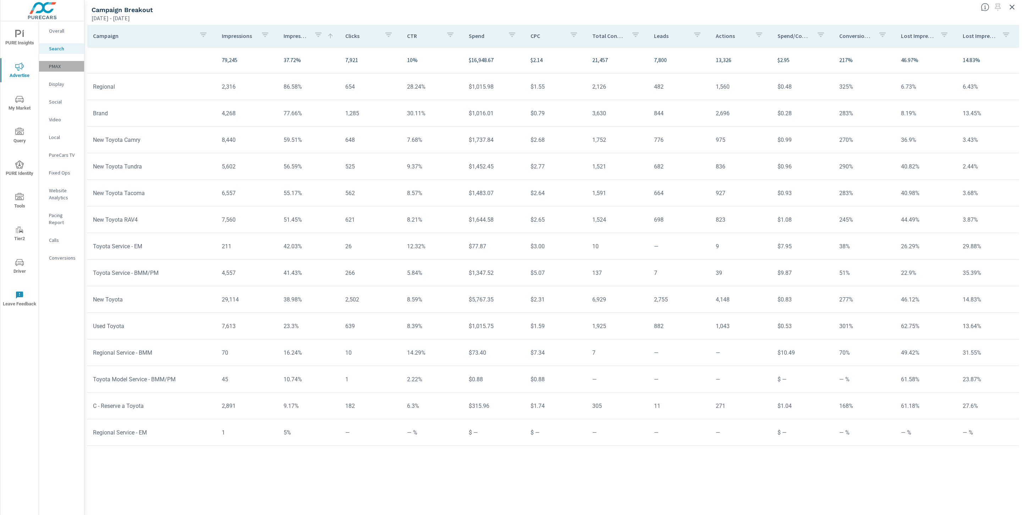
click at [59, 66] on p "PMAX" at bounding box center [63, 66] width 29 height 7
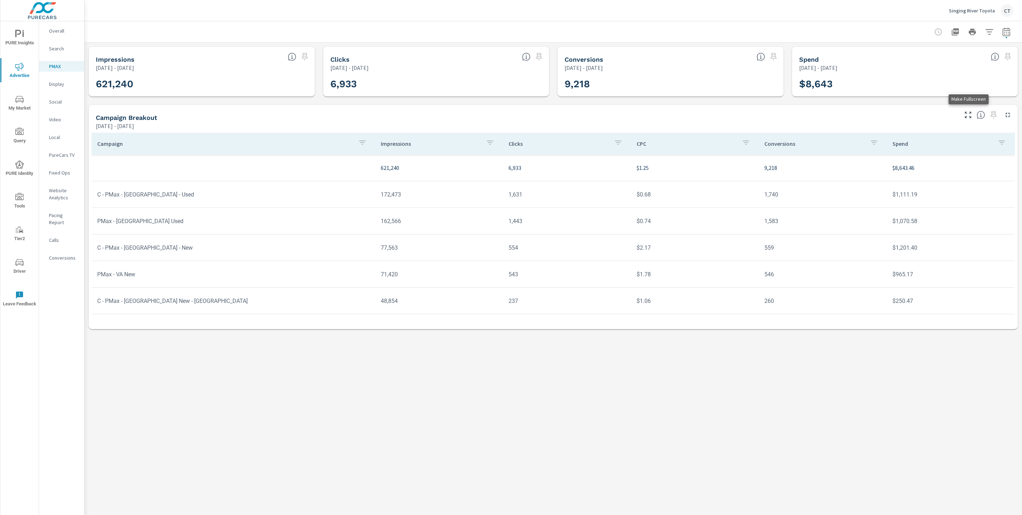
click at [852, 113] on icon "button" at bounding box center [968, 115] width 6 height 6
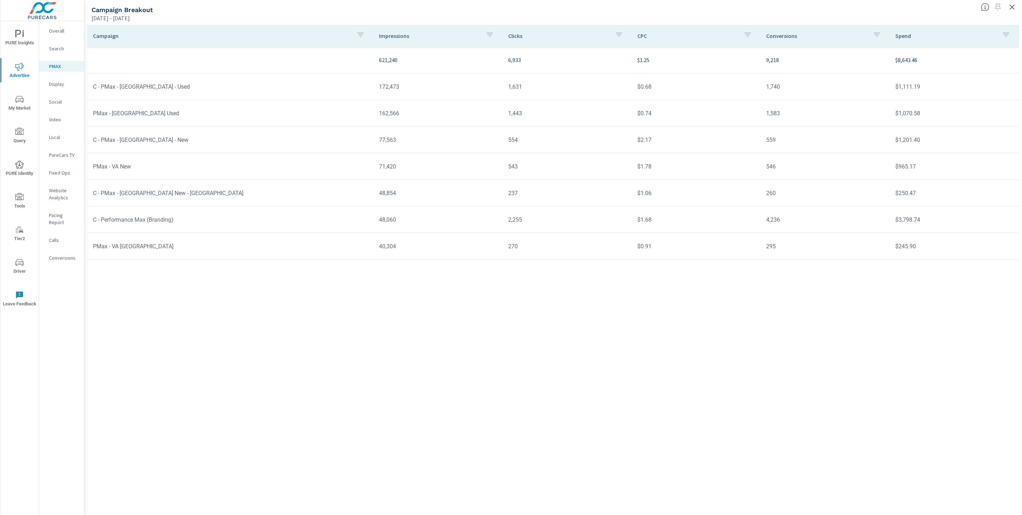
click at [67, 103] on p "Social" at bounding box center [63, 101] width 29 height 7
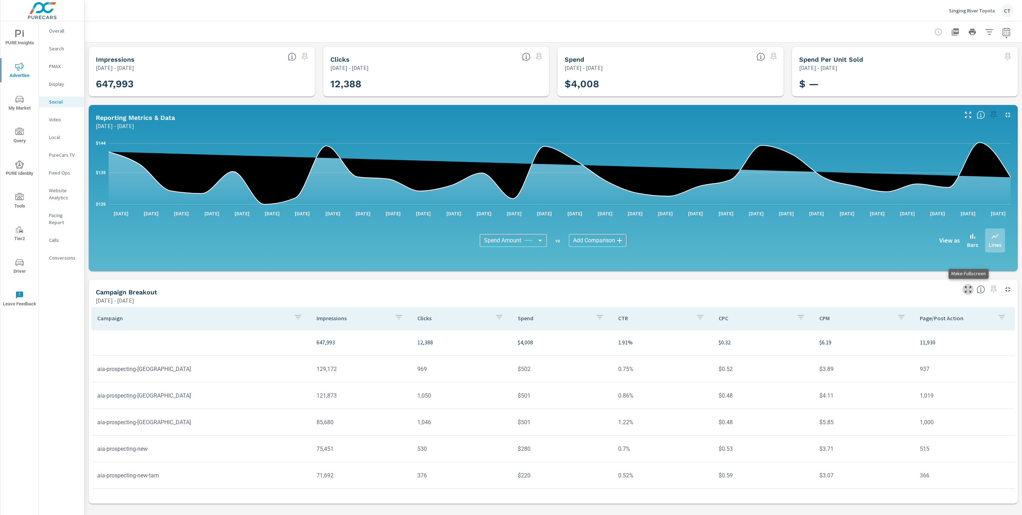
click at [852, 290] on icon "button" at bounding box center [968, 289] width 9 height 9
